Goal: Check status: Check status

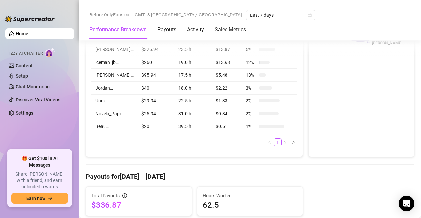
scroll to position [231, 0]
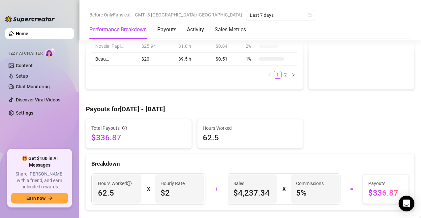
click at [291, 107] on h4 "Payouts for [DATE] - [DATE]" at bounding box center [250, 109] width 329 height 9
click at [308, 14] on icon "calendar" at bounding box center [310, 15] width 4 height 4
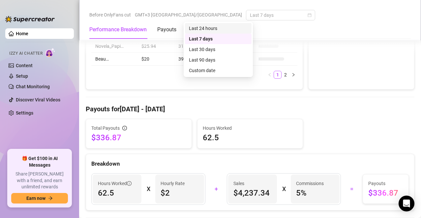
click at [216, 29] on div "Last 24 hours" at bounding box center [218, 28] width 59 height 7
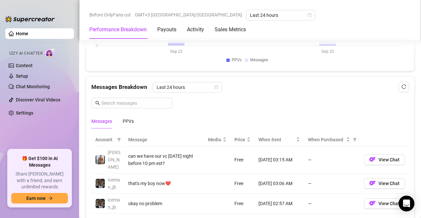
scroll to position [627, 0]
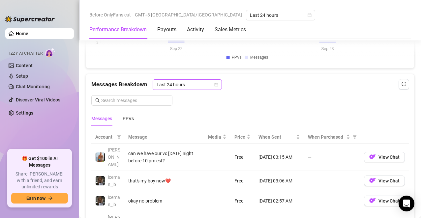
click at [216, 83] on icon "calendar" at bounding box center [216, 85] width 4 height 4
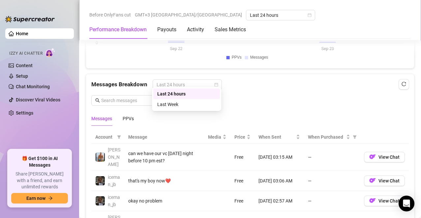
click at [262, 89] on div "Messages Breakdown Last 24 hours Messages PPVs" at bounding box center [250, 102] width 318 height 47
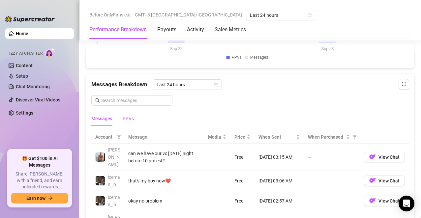
click at [127, 115] on div "PPVs" at bounding box center [128, 118] width 11 height 7
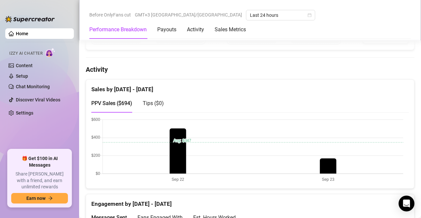
scroll to position [380, 0]
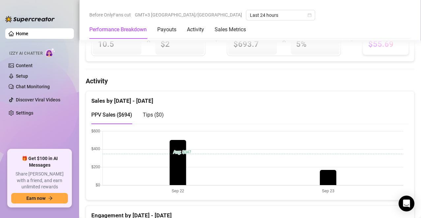
click at [243, 106] on div "PPV Sales ( $694 ) Tips ( $0 )" at bounding box center [250, 115] width 318 height 19
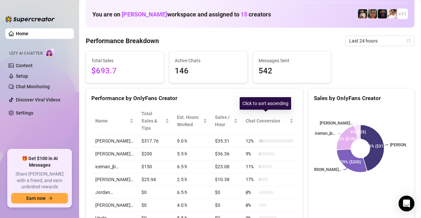
scroll to position [66, 0]
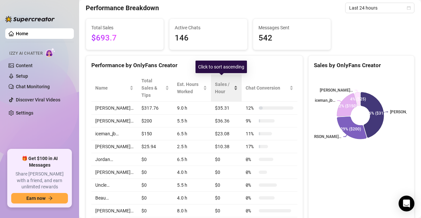
click at [230, 82] on div "Sales / Hour" at bounding box center [226, 88] width 23 height 15
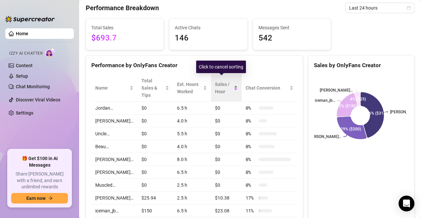
click at [230, 82] on div "Sales / Hour" at bounding box center [226, 88] width 23 height 15
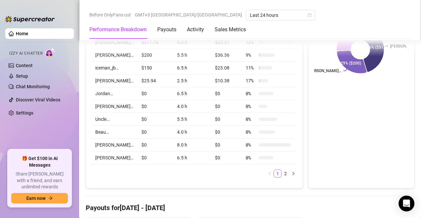
scroll to position [165, 0]
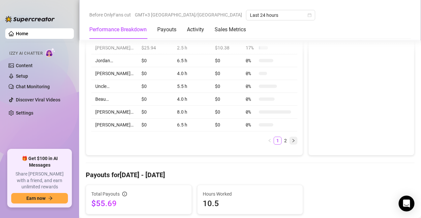
click at [292, 139] on icon "right" at bounding box center [294, 141] width 4 height 4
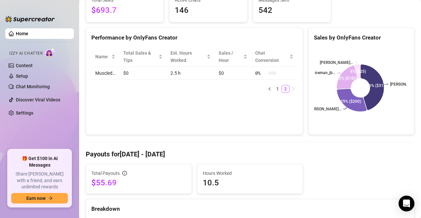
scroll to position [66, 0]
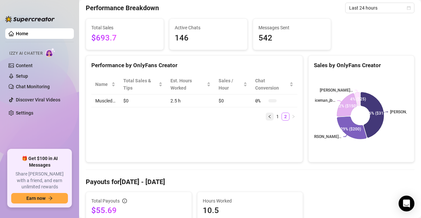
click at [266, 116] on button "button" at bounding box center [270, 117] width 8 height 8
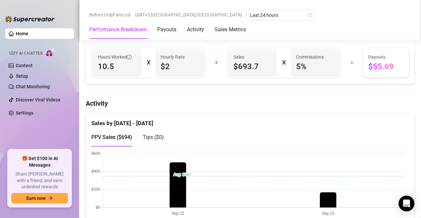
scroll to position [396, 0]
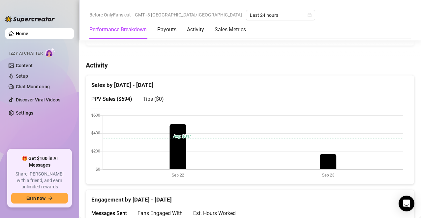
click at [157, 96] on span "Tips ( $0 )" at bounding box center [153, 99] width 21 height 6
click at [111, 96] on span "PPV Sales ( $694 )" at bounding box center [111, 99] width 41 height 6
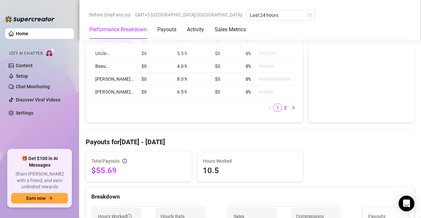
scroll to position [264, 0]
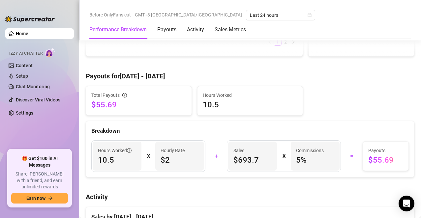
click at [277, 193] on h4 "Activity" at bounding box center [250, 197] width 329 height 9
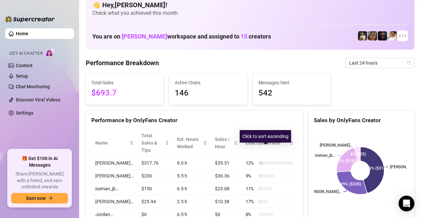
scroll to position [0, 0]
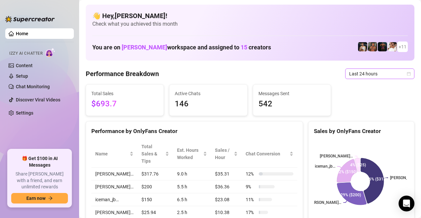
click at [407, 74] on icon "calendar" at bounding box center [409, 74] width 4 height 4
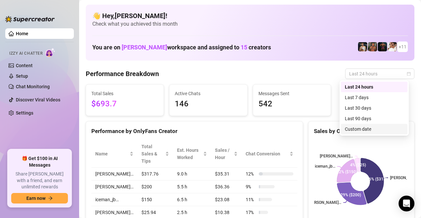
click at [365, 128] on div "Custom date" at bounding box center [374, 129] width 59 height 7
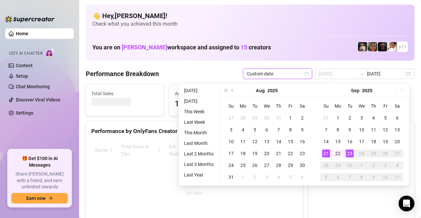
click at [325, 151] on div "21" at bounding box center [326, 154] width 8 height 8
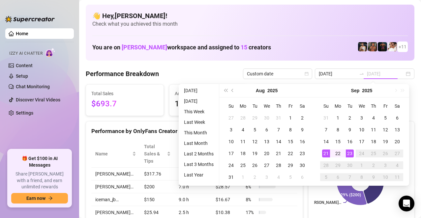
click at [350, 151] on div "23" at bounding box center [350, 154] width 8 height 8
type input "[DATE]"
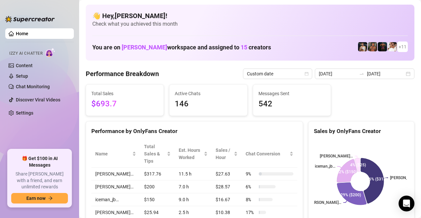
click at [297, 46] on div "You are on [PERSON_NAME] workspace and assigned to 15 creators + 11" at bounding box center [250, 47] width 316 height 14
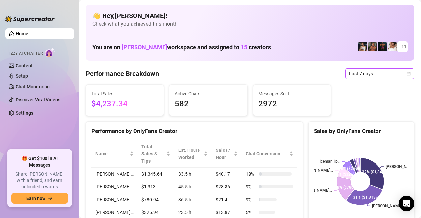
click at [407, 72] on icon "calendar" at bounding box center [409, 74] width 4 height 4
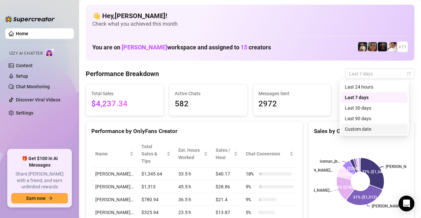
click at [370, 125] on div "Custom date" at bounding box center [374, 129] width 67 height 11
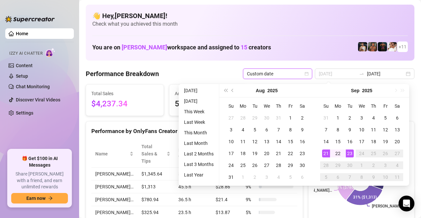
type input "[DATE]"
click at [330, 154] on div "21" at bounding box center [326, 154] width 8 height 8
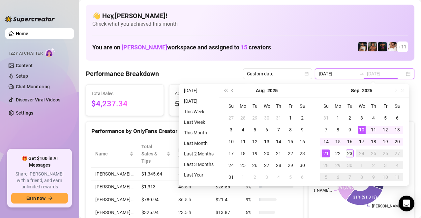
type input "[DATE]"
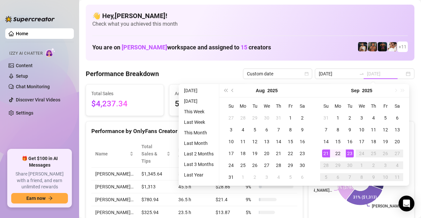
click at [347, 155] on div "23" at bounding box center [350, 154] width 8 height 8
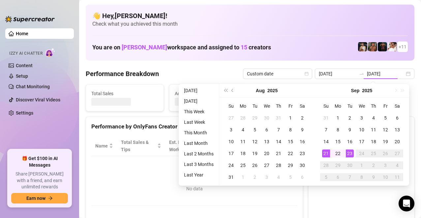
type input "[DATE]"
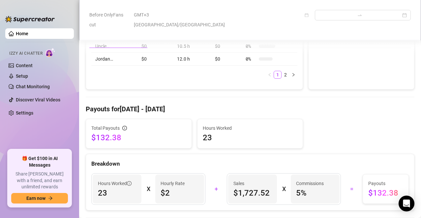
scroll to position [264, 0]
